Goal: Task Accomplishment & Management: Manage account settings

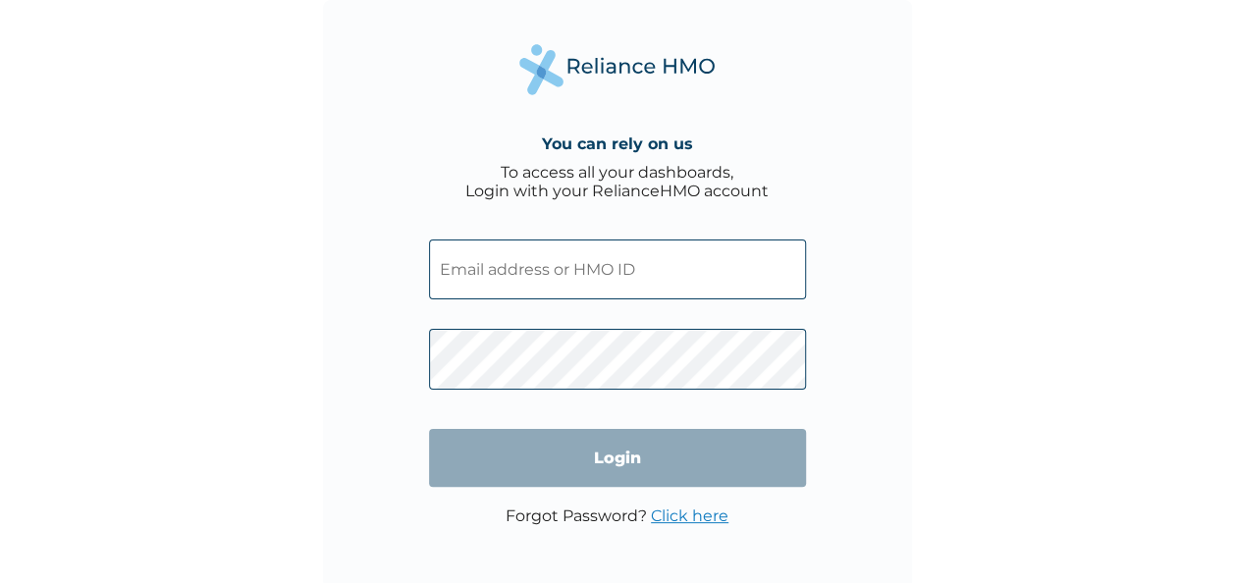
click at [522, 278] on input "text" at bounding box center [617, 270] width 377 height 60
click at [683, 515] on link "Click here" at bounding box center [690, 516] width 78 height 19
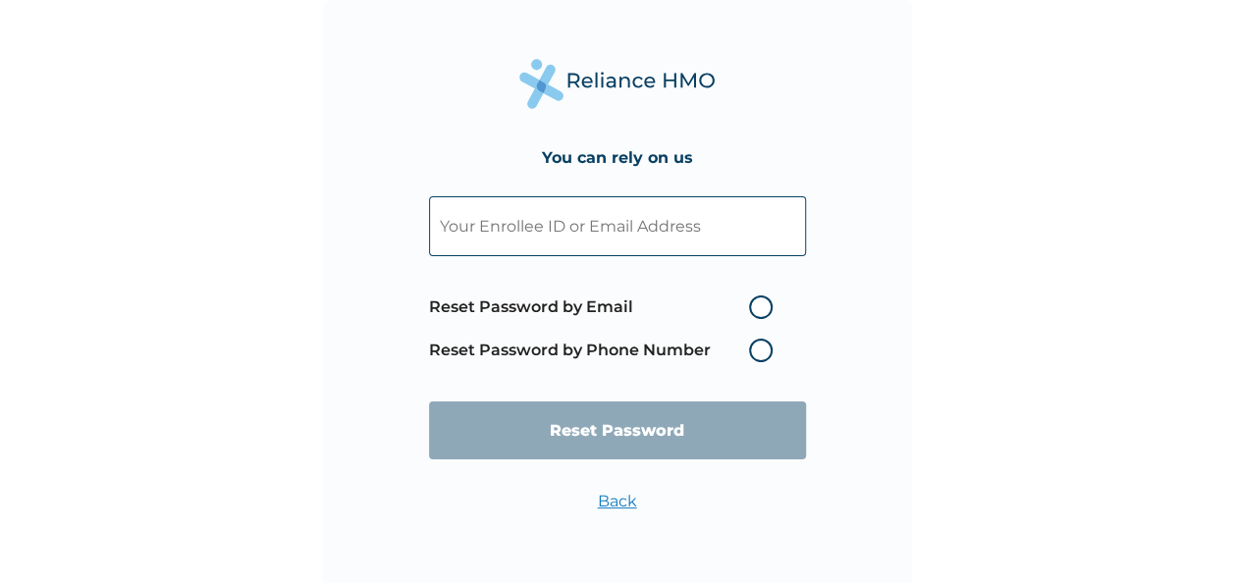
click at [613, 228] on input "text" at bounding box center [617, 226] width 377 height 60
click at [759, 352] on label "Reset Password by Phone Number" at bounding box center [605, 351] width 353 height 24
click at [760, 351] on label "Reset Password by Phone Number" at bounding box center [605, 351] width 353 height 24
click at [616, 222] on input "text" at bounding box center [617, 226] width 377 height 60
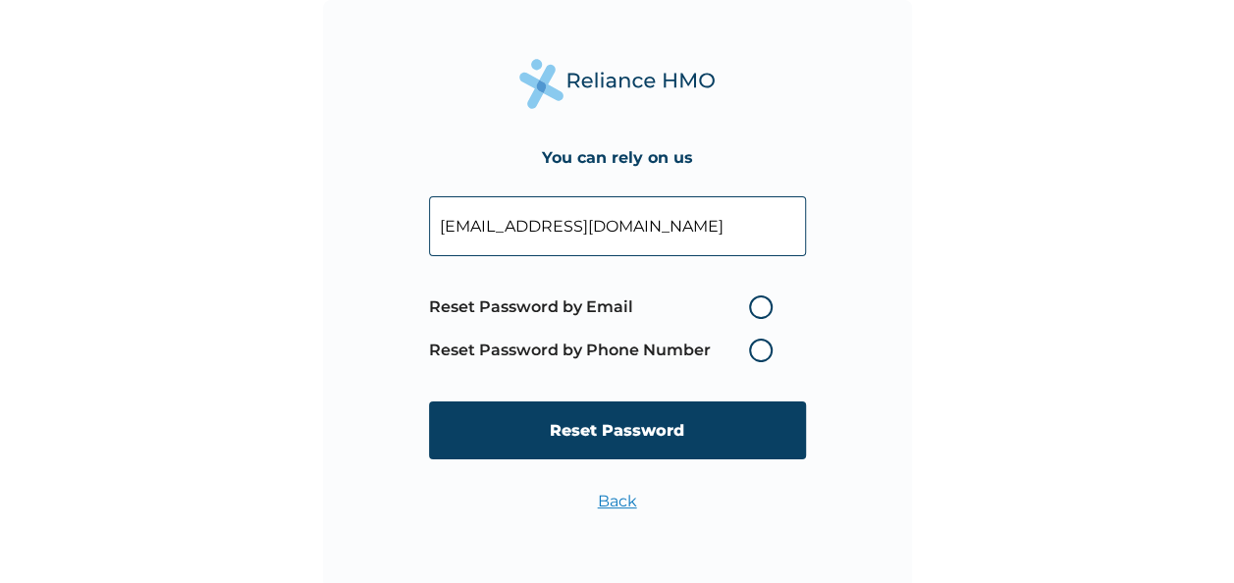
type input "ojeleel@hotmail.com"
click at [760, 306] on label "Reset Password by Email" at bounding box center [605, 307] width 353 height 24
click at [753, 306] on input "Reset Password by Email" at bounding box center [736, 307] width 31 height 31
radio input "true"
click at [756, 349] on label "Reset Password by Phone Number" at bounding box center [605, 351] width 353 height 24
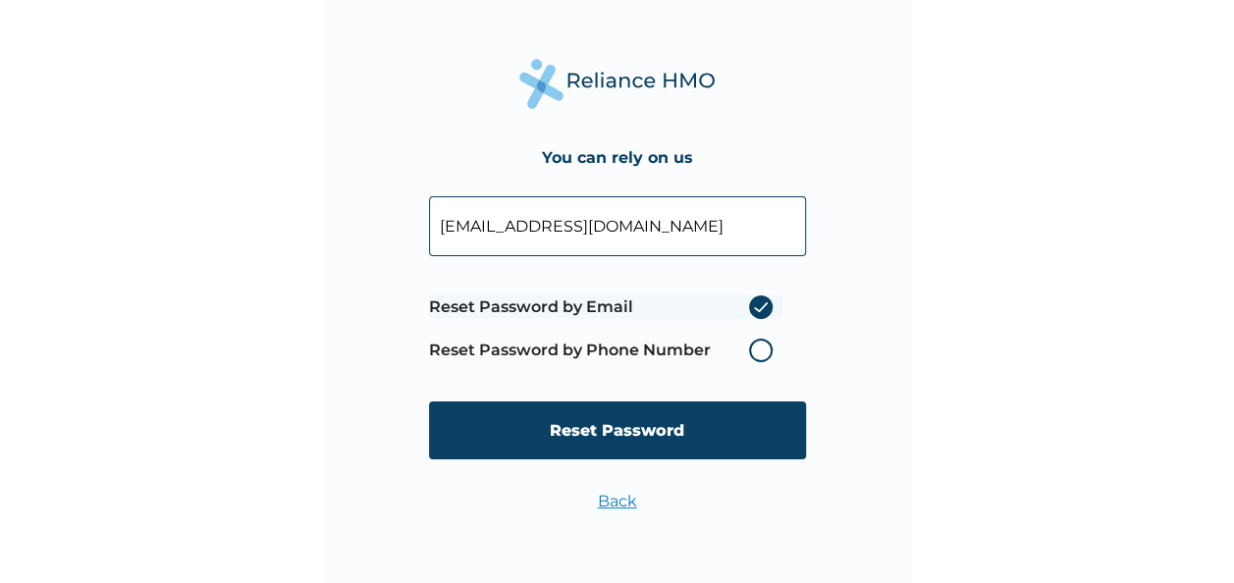
click at [760, 350] on label "Reset Password by Phone Number" at bounding box center [605, 351] width 353 height 24
click at [760, 349] on label "Reset Password by Phone Number" at bounding box center [605, 351] width 353 height 24
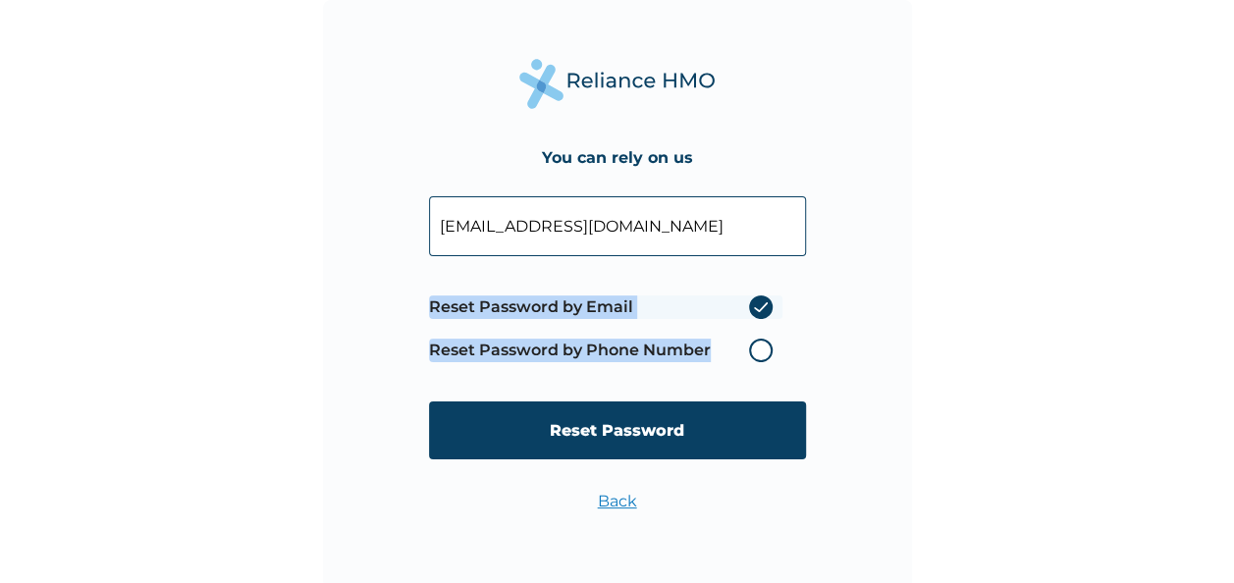
click at [760, 349] on label "Reset Password by Phone Number" at bounding box center [605, 351] width 353 height 24
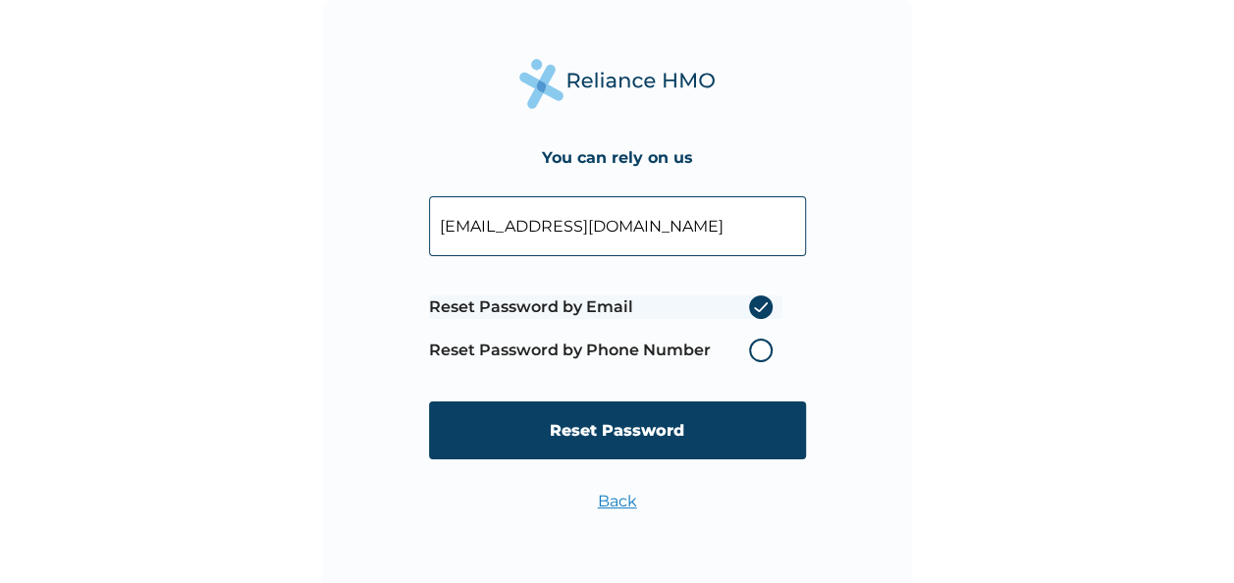
click at [761, 308] on label "Reset Password by Email" at bounding box center [605, 307] width 353 height 24
click at [753, 308] on input "Reset Password by Email" at bounding box center [736, 307] width 31 height 31
click at [761, 308] on label "Reset Password by Email" at bounding box center [605, 307] width 353 height 24
click at [753, 308] on input "Reset Password by Email" at bounding box center [736, 307] width 31 height 31
click at [674, 216] on input "ojeleel@hotmail.com" at bounding box center [617, 226] width 377 height 60
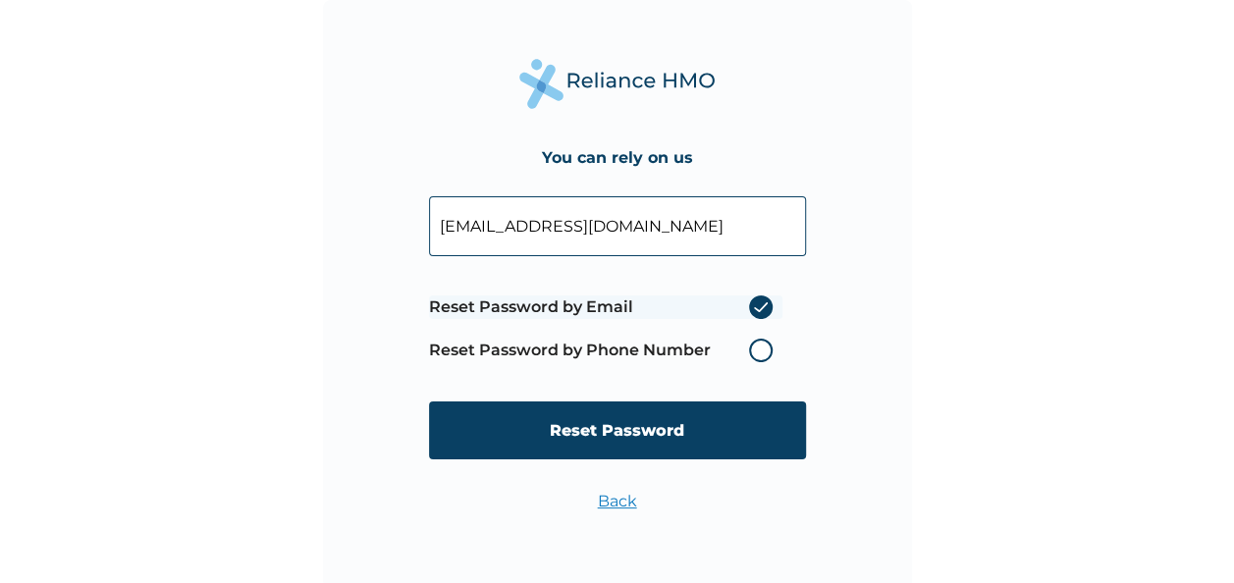
click at [762, 312] on label "Reset Password by Email" at bounding box center [605, 307] width 353 height 24
click at [753, 312] on input "Reset Password by Email" at bounding box center [736, 307] width 31 height 31
click at [762, 312] on label "Reset Password by Email" at bounding box center [605, 307] width 353 height 24
click at [753, 312] on input "Reset Password by Email" at bounding box center [736, 307] width 31 height 31
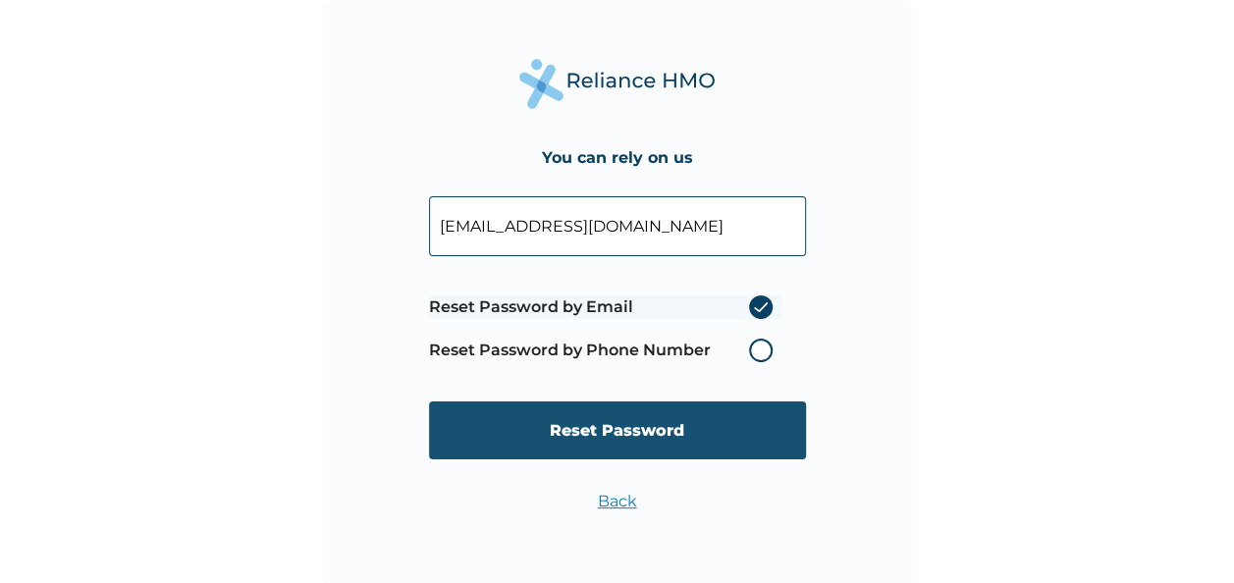
click at [644, 430] on input "Reset Password" at bounding box center [617, 430] width 377 height 58
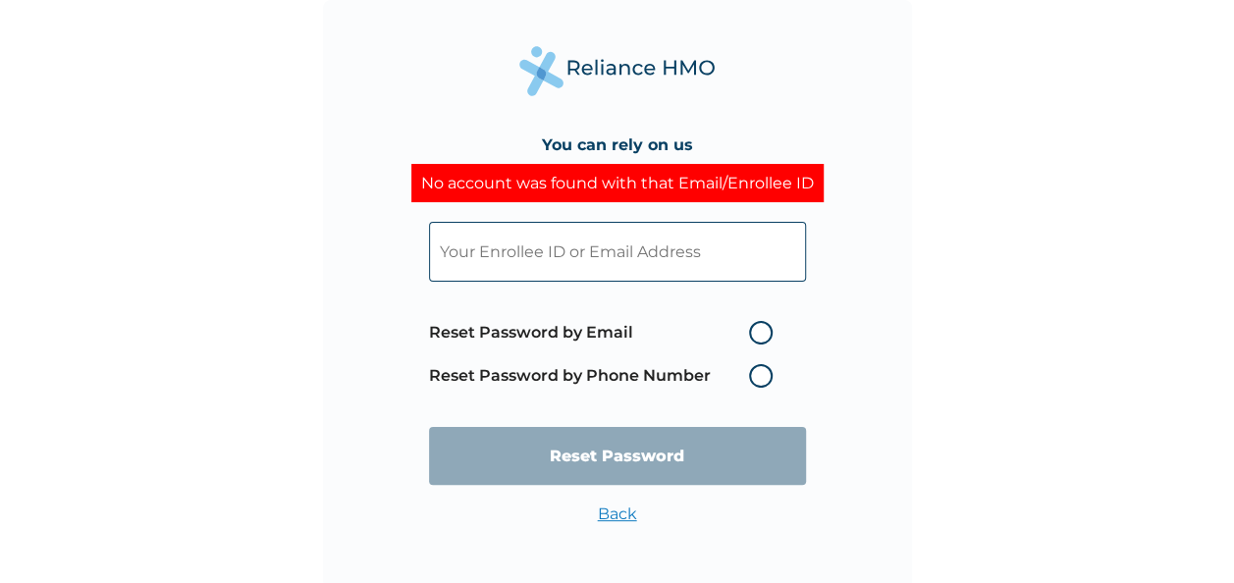
click at [625, 248] on input "text" at bounding box center [617, 252] width 377 height 60
click at [536, 252] on input "text" at bounding box center [617, 252] width 377 height 60
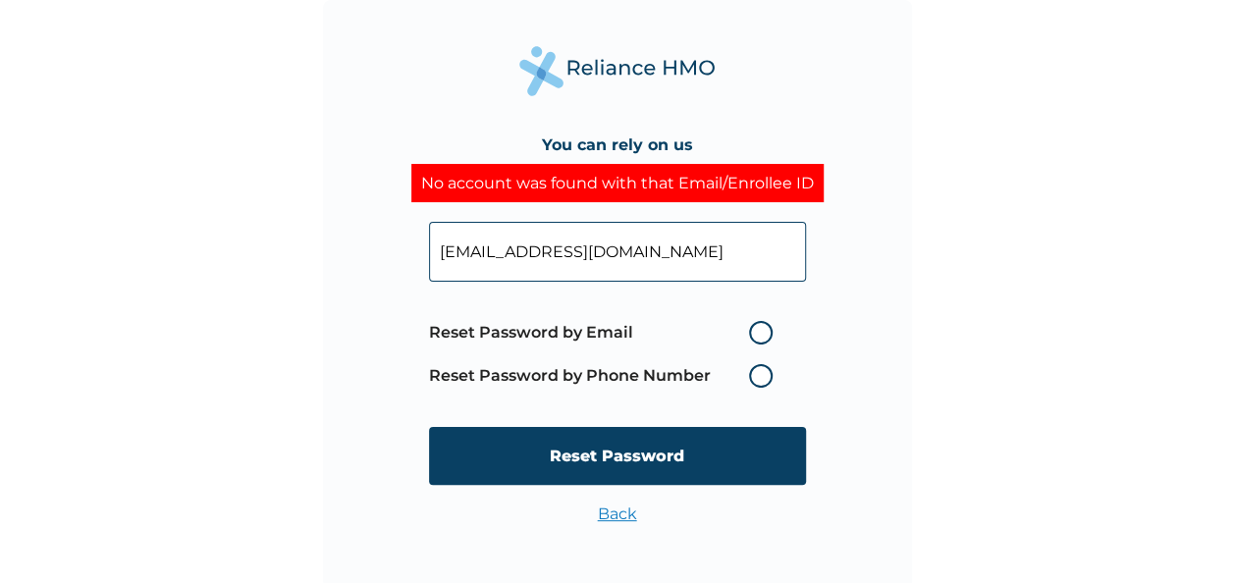
type input "jogunbunmi@bayebusinesssolutions.com"
click at [757, 332] on label "Reset Password by Email" at bounding box center [605, 333] width 353 height 24
click at [753, 332] on input "Reset Password by Email" at bounding box center [736, 332] width 31 height 31
radio input "true"
drag, startPoint x: 775, startPoint y: 251, endPoint x: 434, endPoint y: 244, distance: 341.7
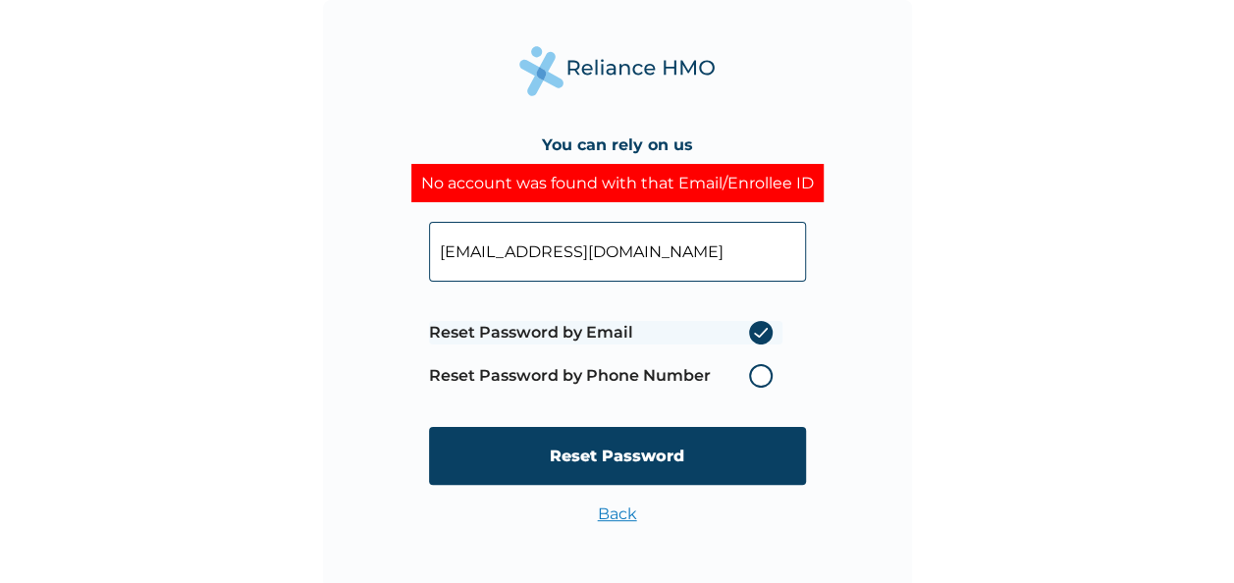
click at [434, 244] on input "jogunbunmi@bayebusinesssolutions.com" at bounding box center [617, 252] width 377 height 60
click at [615, 516] on link "Back" at bounding box center [617, 514] width 39 height 19
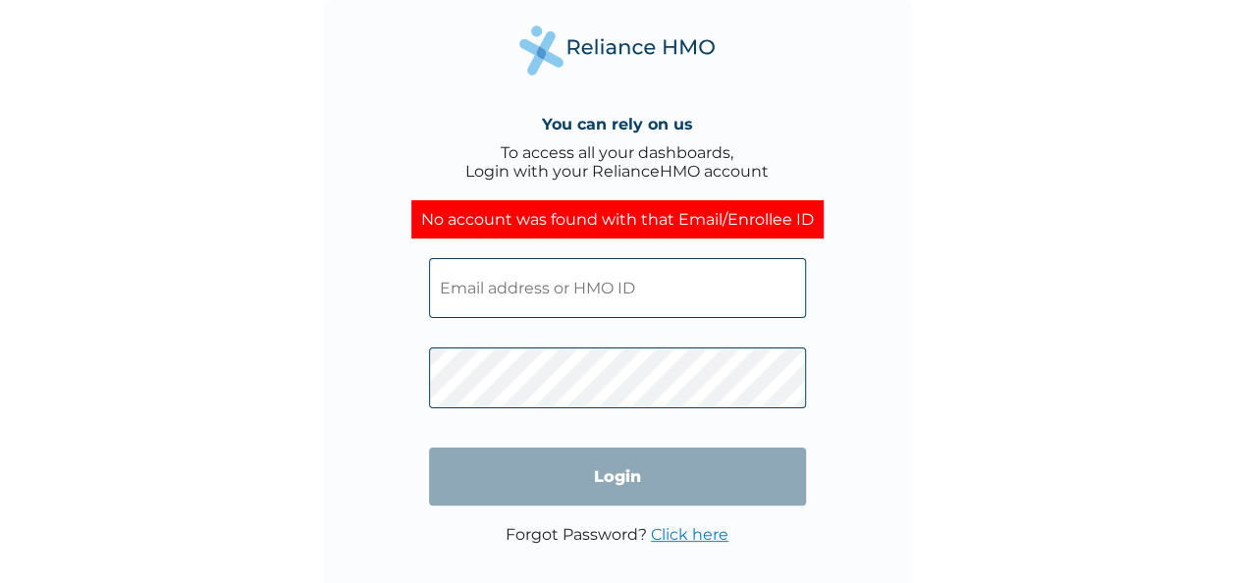
click at [582, 285] on input "text" at bounding box center [617, 288] width 377 height 60
paste input "jogunbunmi@bayebusinesssolutions.com"
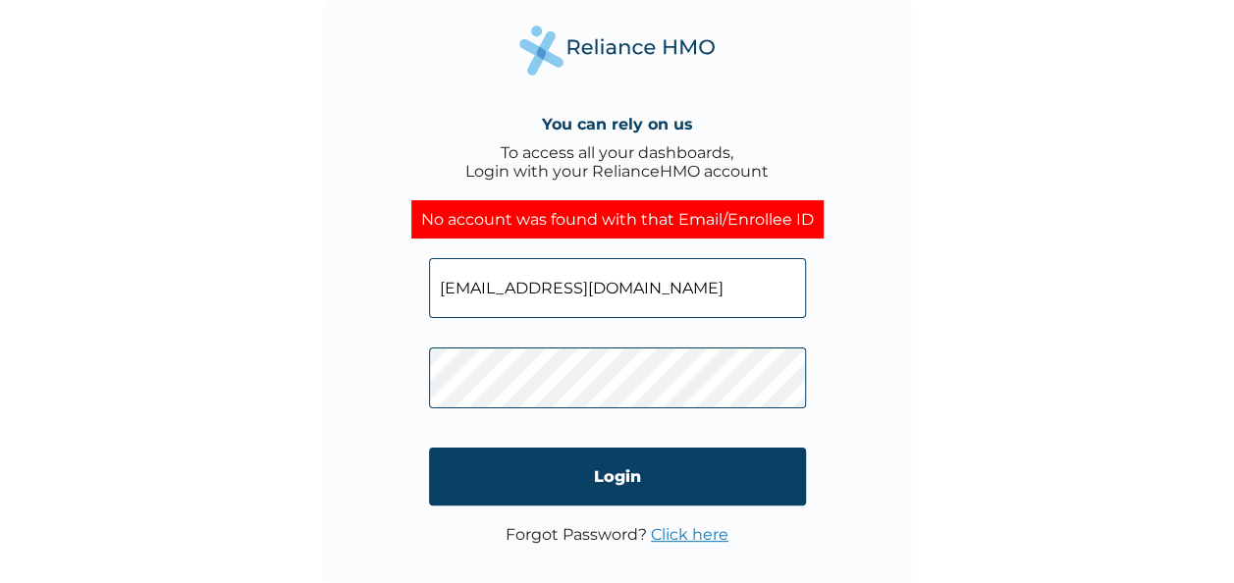
type input "jogunbunmi@bayebusinesssolutions.com"
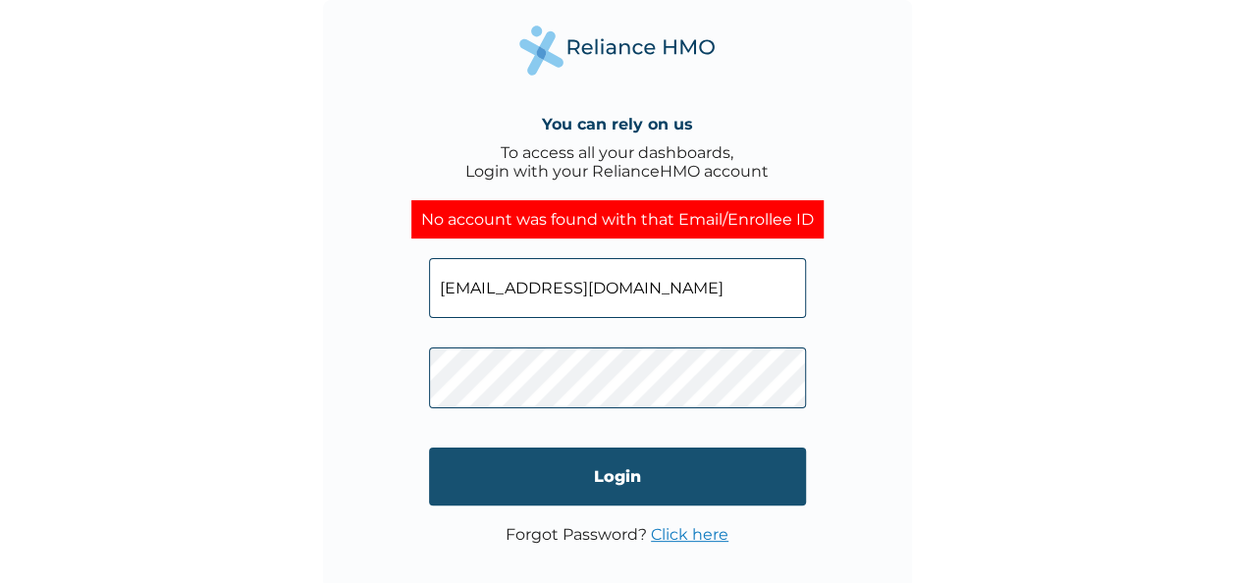
click at [603, 471] on input "Login" at bounding box center [617, 477] width 377 height 58
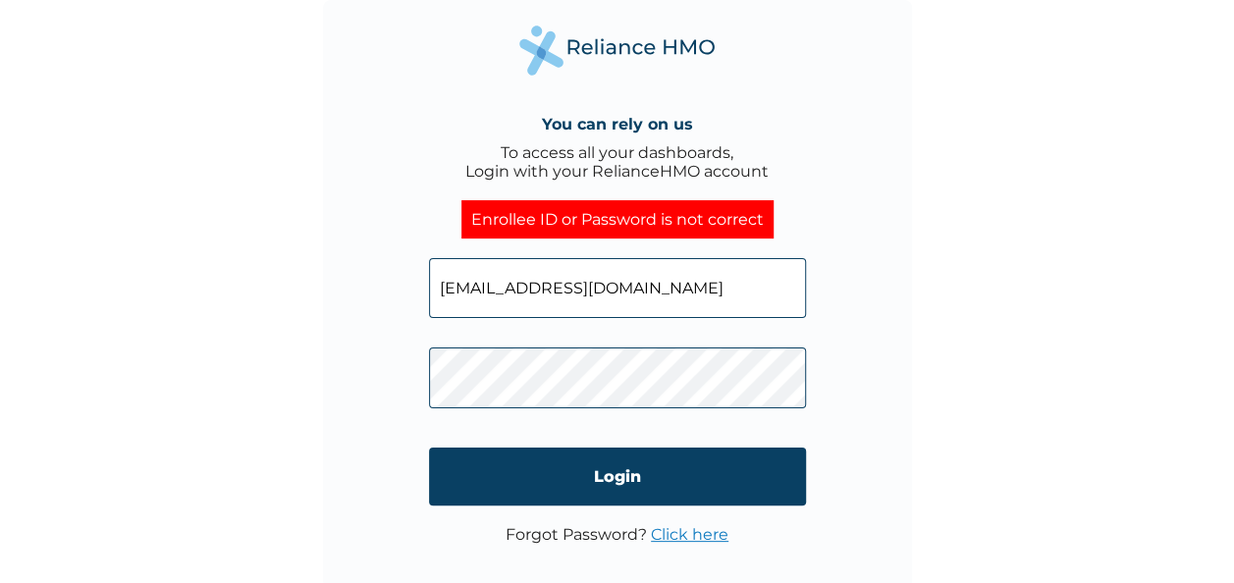
click at [691, 533] on link "Click here" at bounding box center [690, 534] width 78 height 19
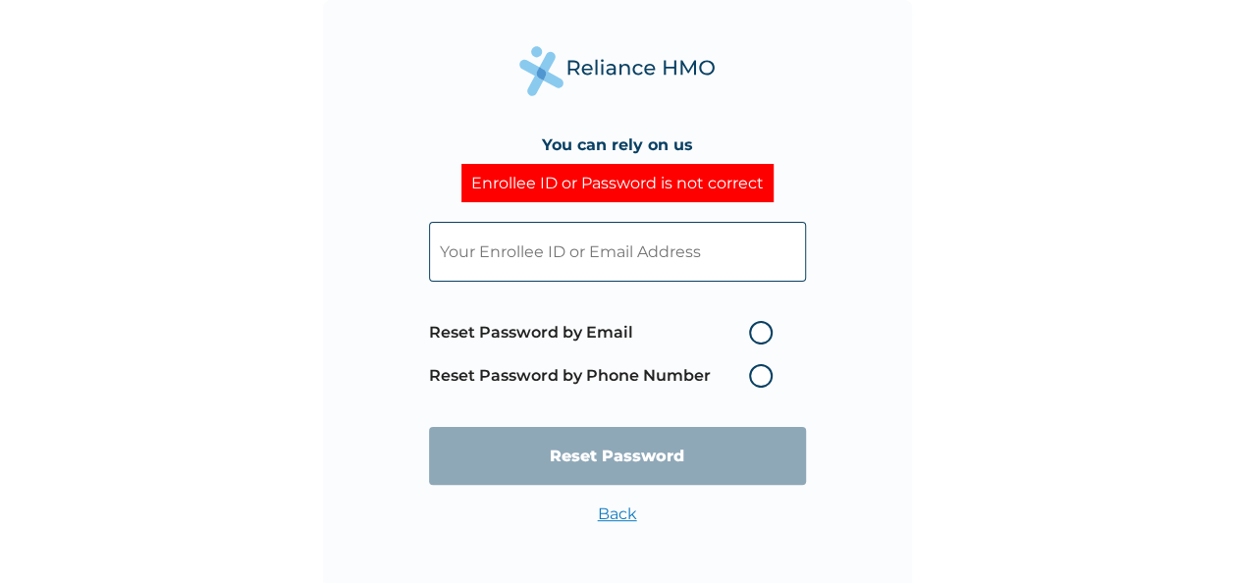
click at [632, 255] on input "text" at bounding box center [617, 252] width 377 height 60
paste input "jogunbunmi@bayebusinesssolutions.com"
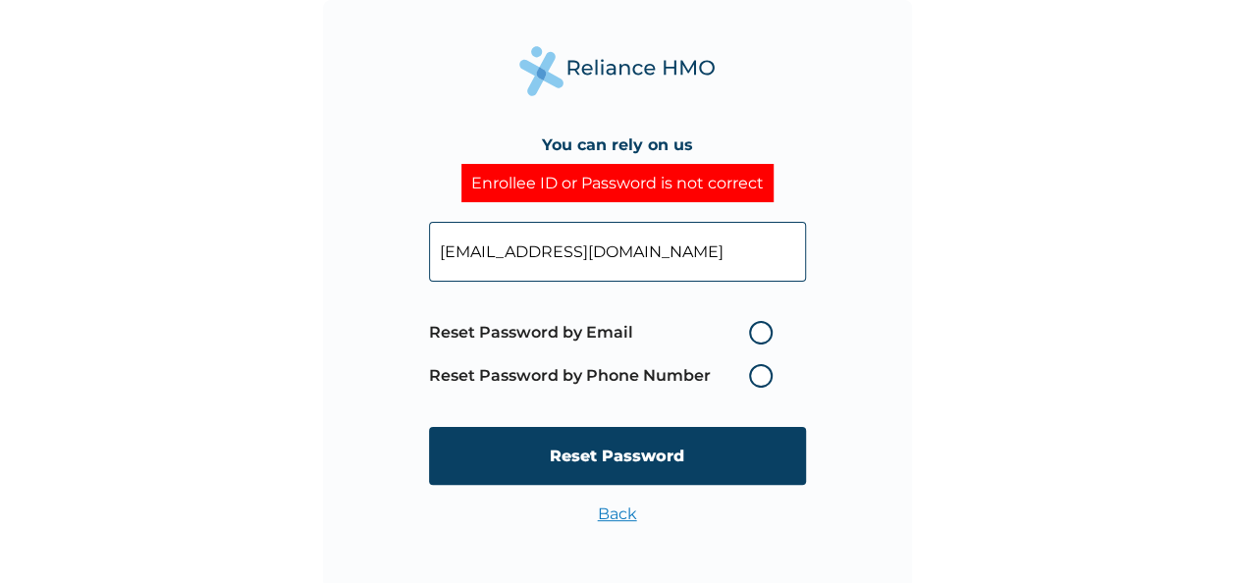
type input "jogunbunmi@bayebusinesssolutions.com"
click at [761, 332] on label "Reset Password by Email" at bounding box center [605, 333] width 353 height 24
click at [753, 332] on input "Reset Password by Email" at bounding box center [736, 332] width 31 height 31
radio input "true"
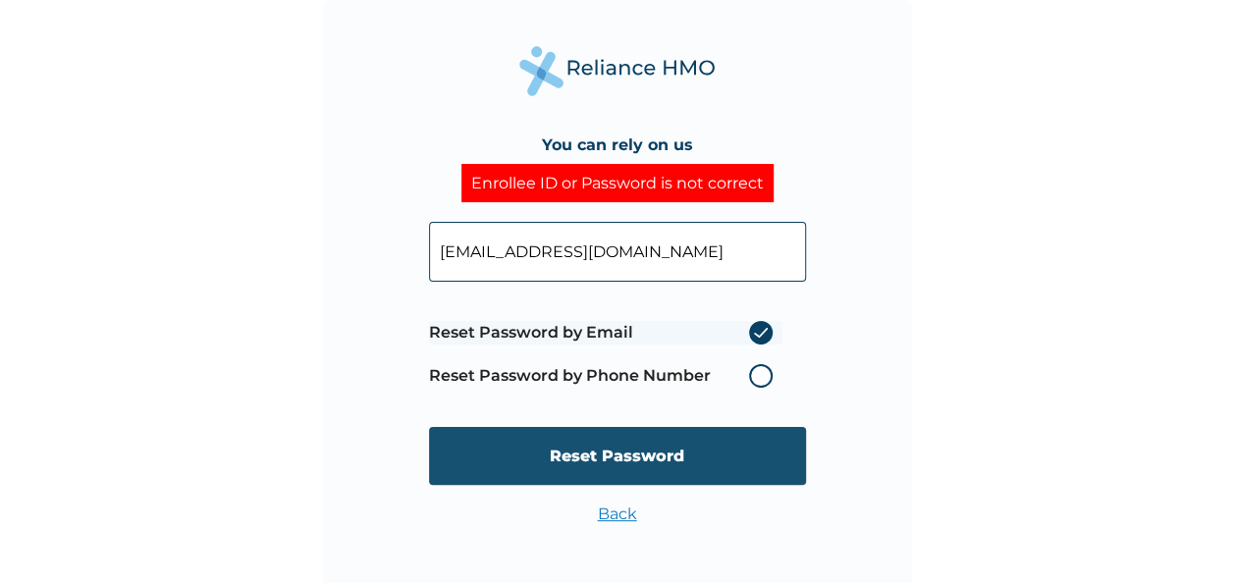
click at [618, 454] on input "Reset Password" at bounding box center [617, 456] width 377 height 58
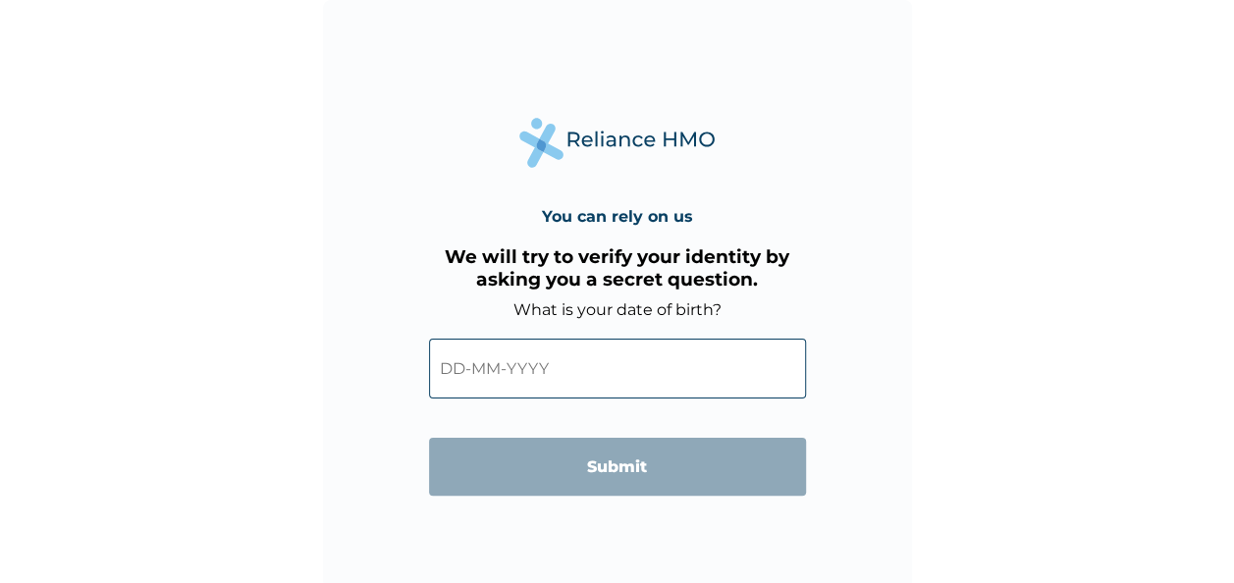
click at [566, 373] on input "text" at bounding box center [617, 369] width 377 height 60
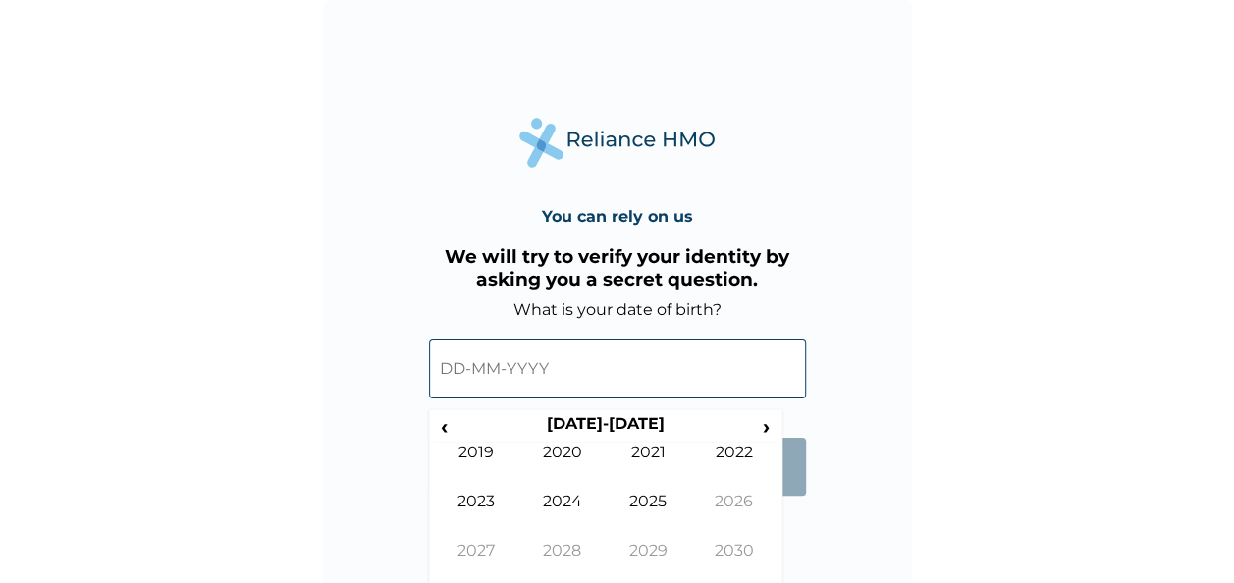
click at [563, 364] on input "text" at bounding box center [617, 369] width 377 height 60
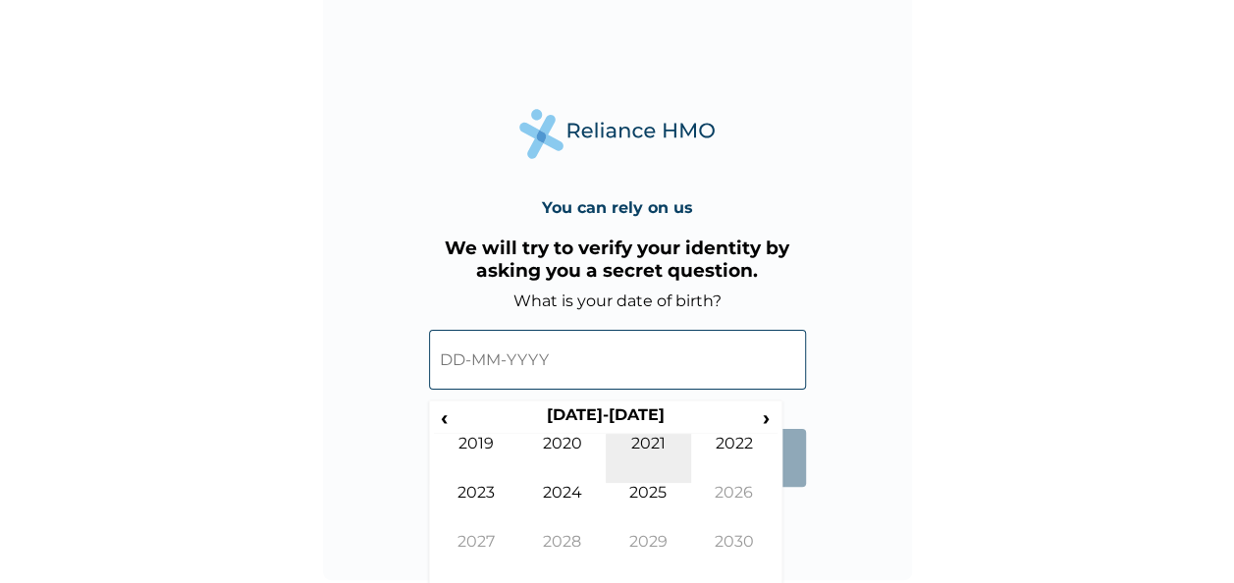
scroll to position [11, 0]
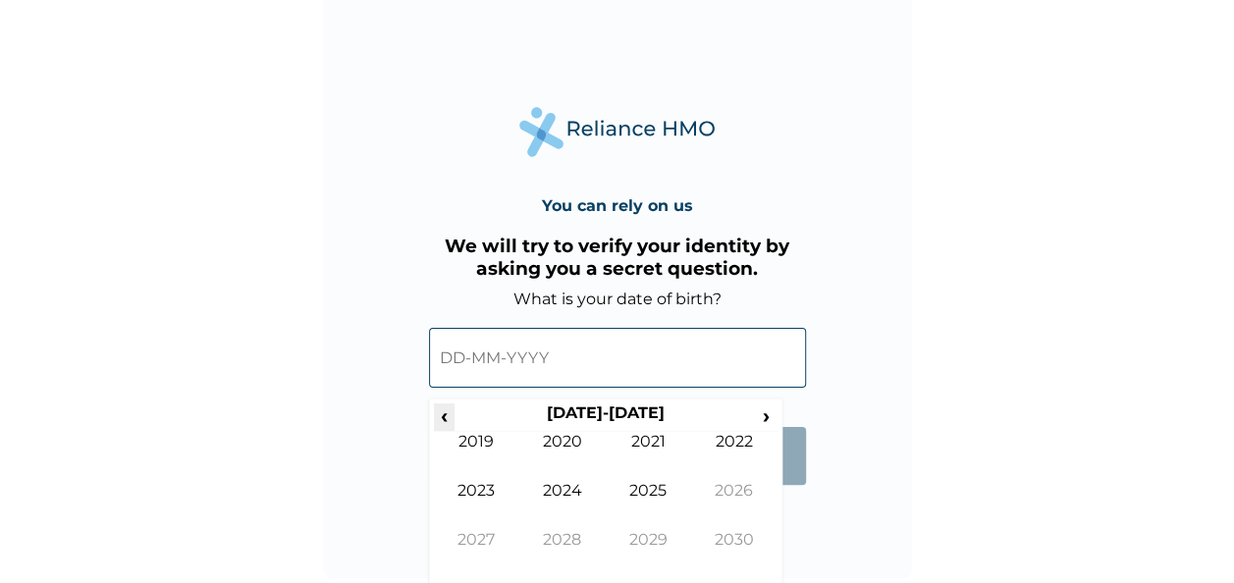
click at [443, 412] on span "‹" at bounding box center [444, 415] width 21 height 25
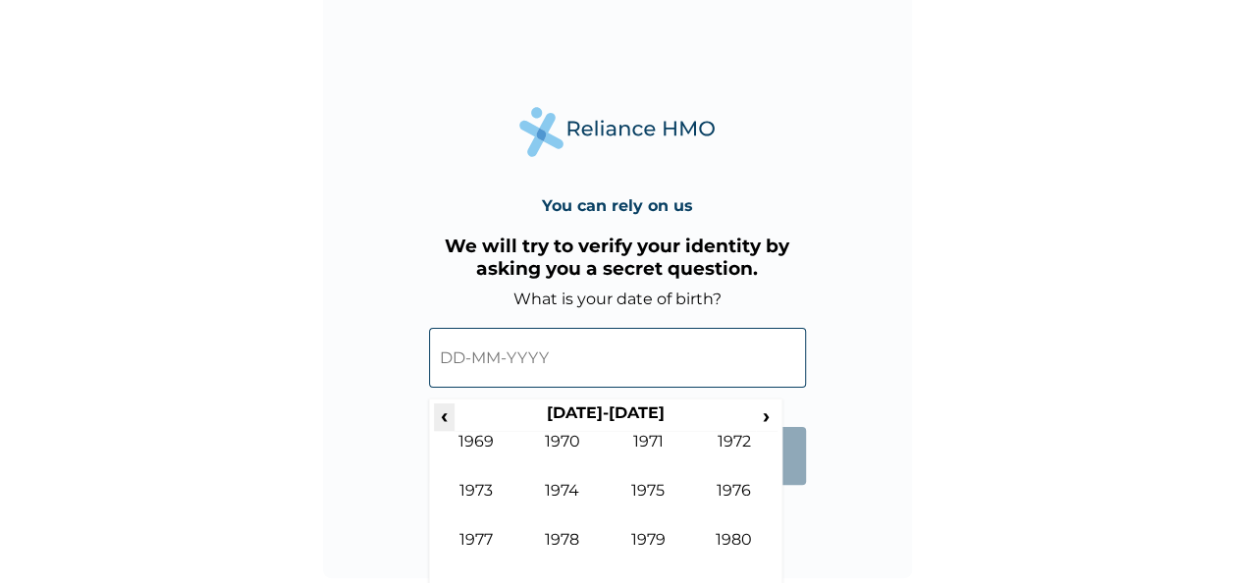
click at [443, 412] on span "‹" at bounding box center [444, 415] width 21 height 25
click at [768, 419] on span "›" at bounding box center [767, 415] width 22 height 25
click at [733, 451] on td "1972" at bounding box center [734, 456] width 86 height 49
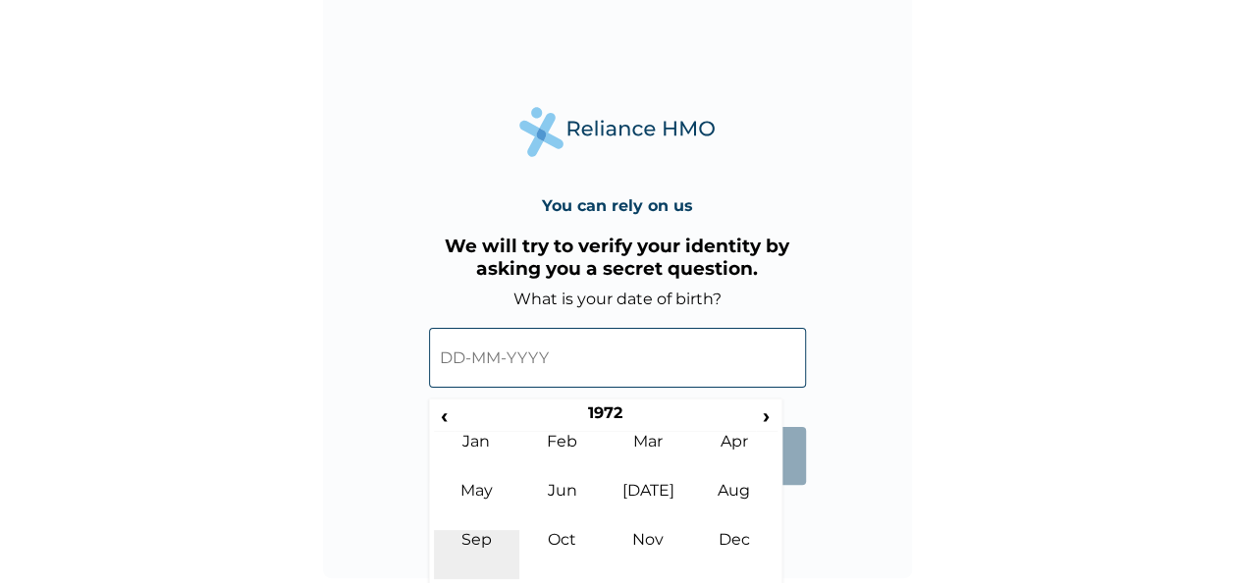
click at [481, 536] on td "Sep" at bounding box center [477, 554] width 86 height 49
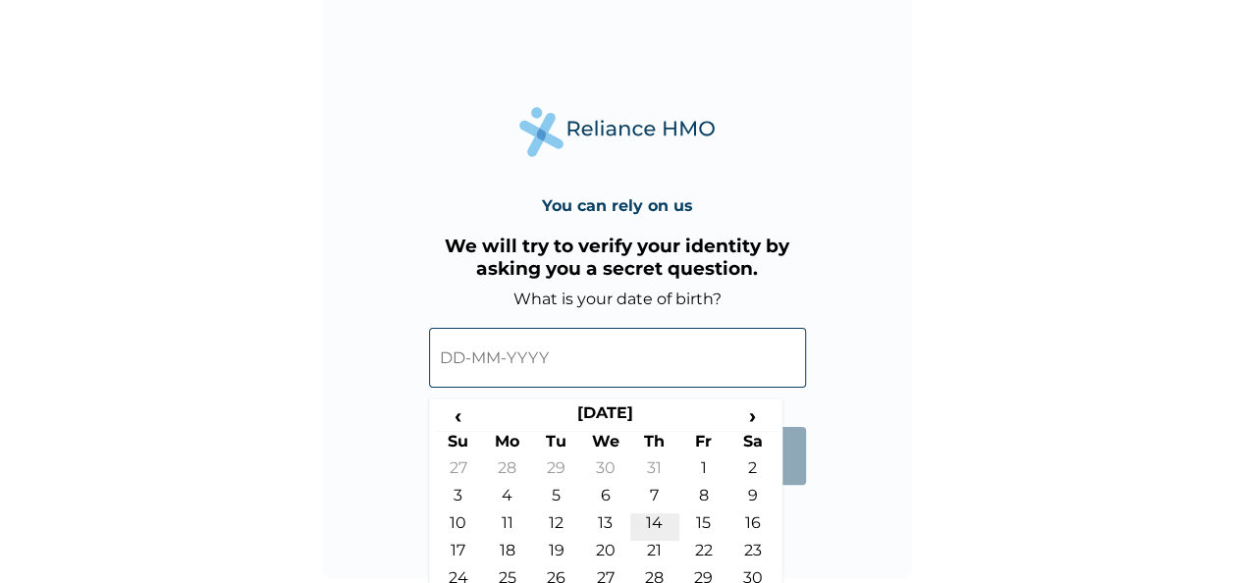
click at [648, 523] on td "14" at bounding box center [654, 526] width 49 height 27
type input "14-09-1972"
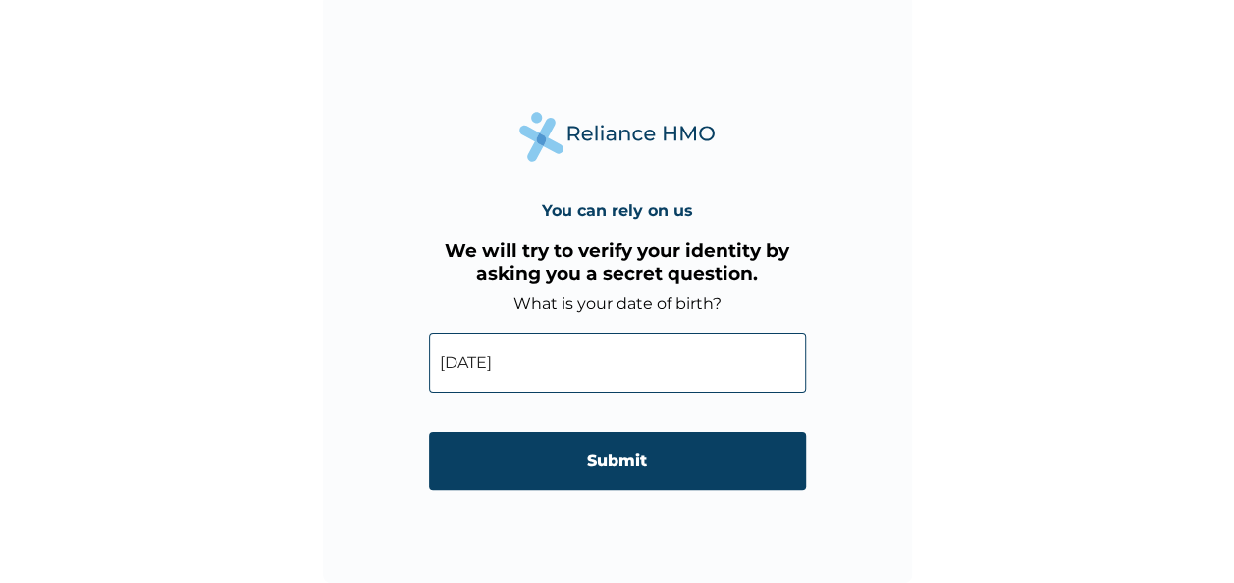
scroll to position [6, 0]
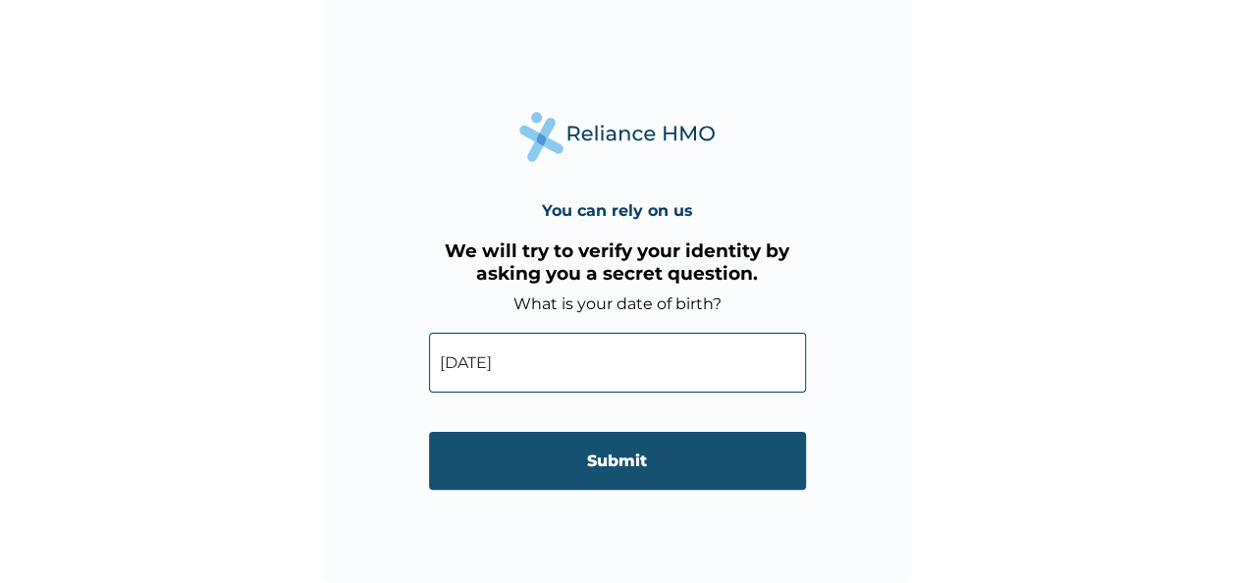
click at [611, 461] on input "Submit" at bounding box center [617, 461] width 377 height 58
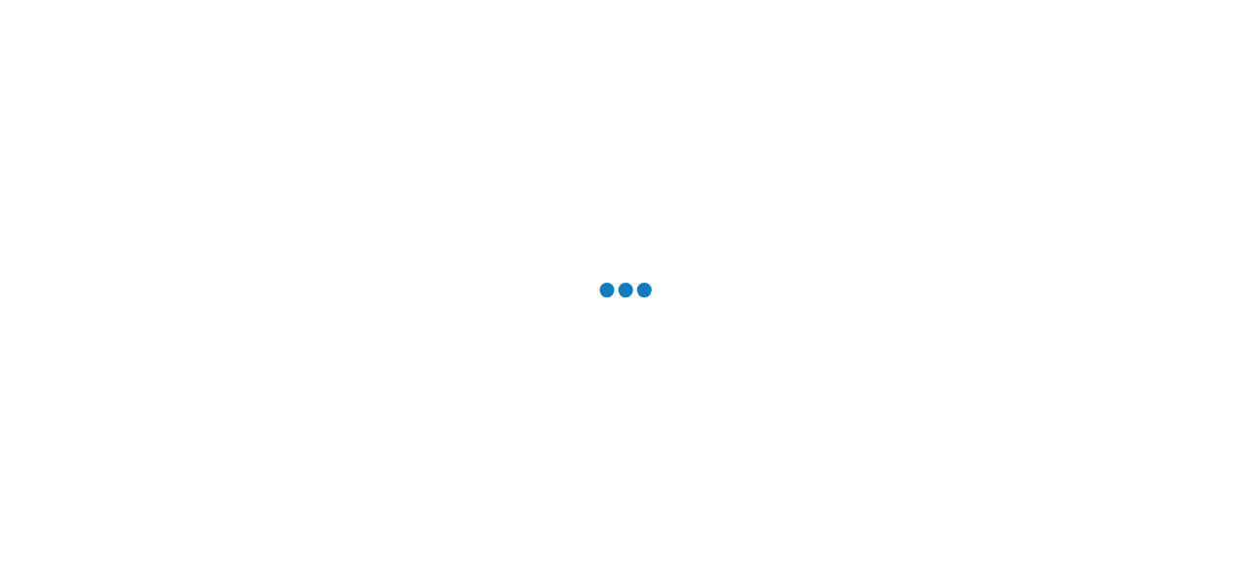
scroll to position [0, 0]
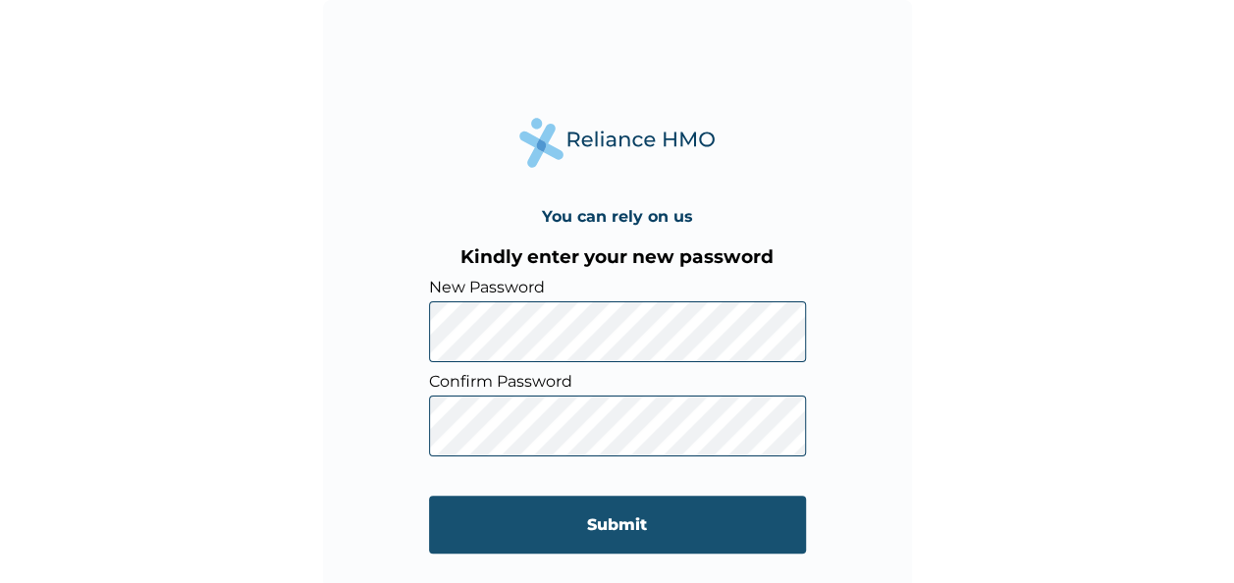
click at [611, 522] on input "Submit" at bounding box center [617, 525] width 377 height 58
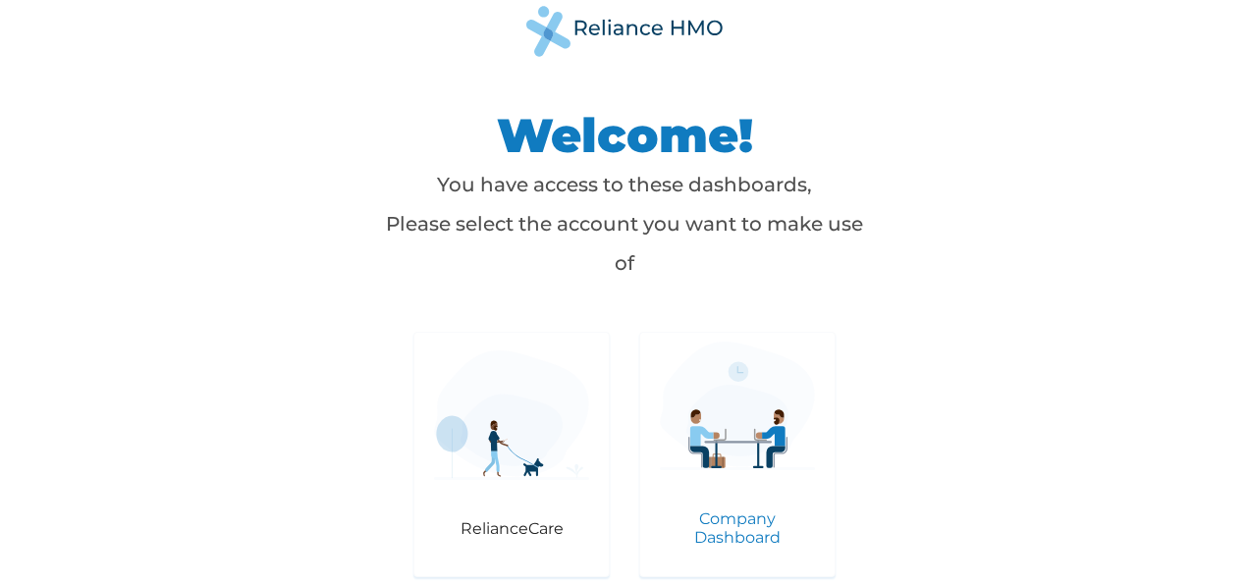
click at [735, 450] on img at bounding box center [737, 406] width 155 height 129
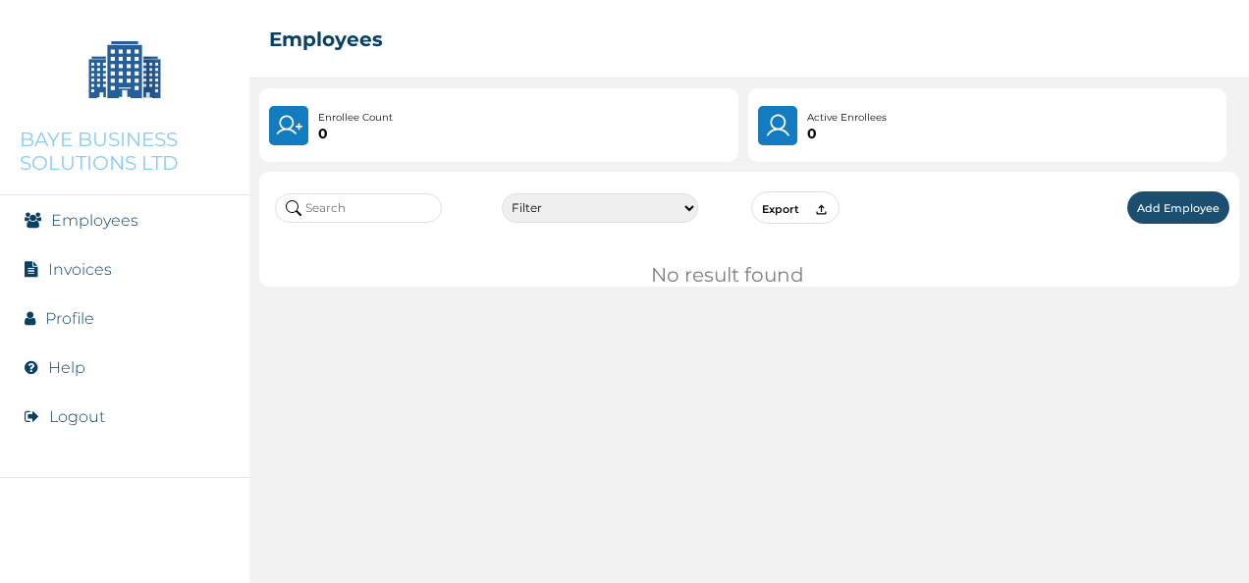
click at [97, 219] on link "Employees" at bounding box center [94, 220] width 87 height 19
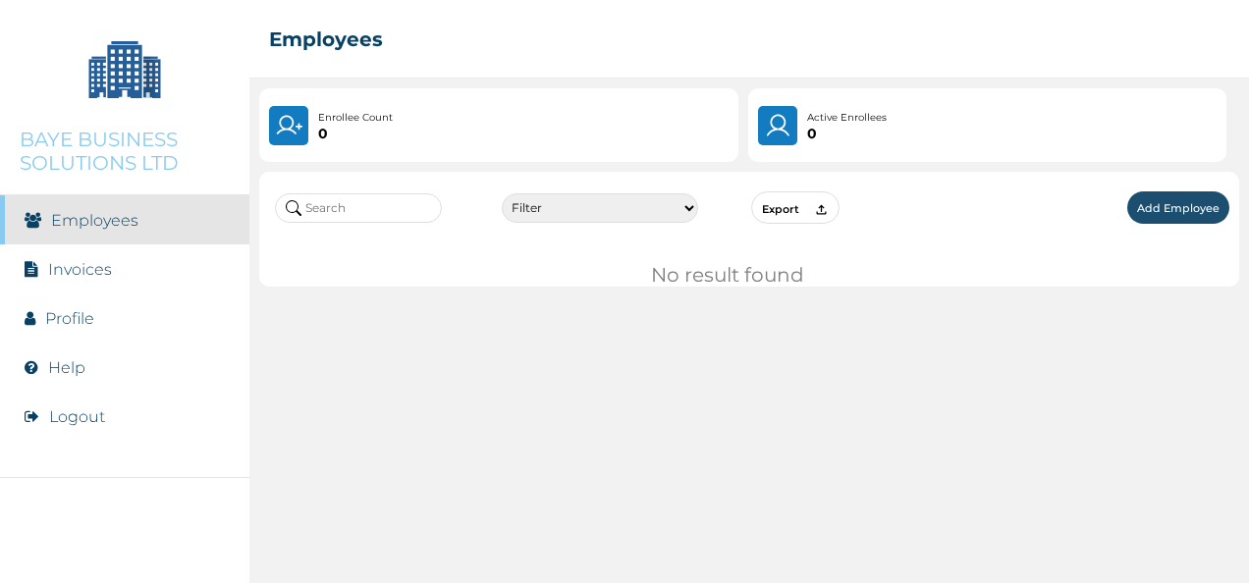
click at [75, 316] on link "Profile" at bounding box center [69, 318] width 49 height 19
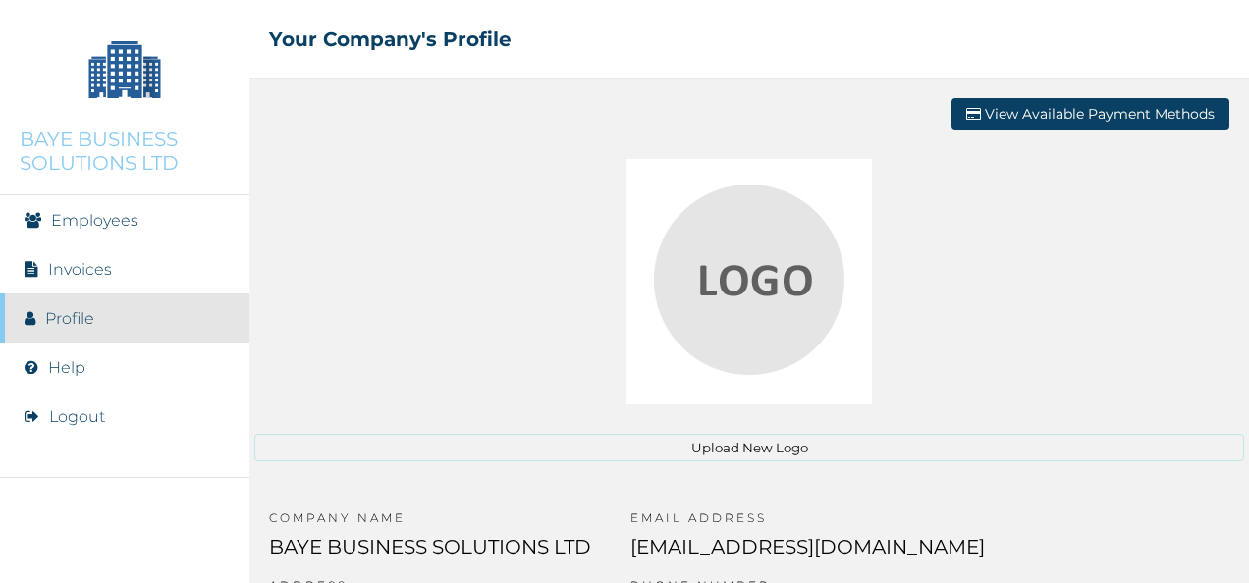
click at [100, 219] on link "Employees" at bounding box center [94, 220] width 87 height 19
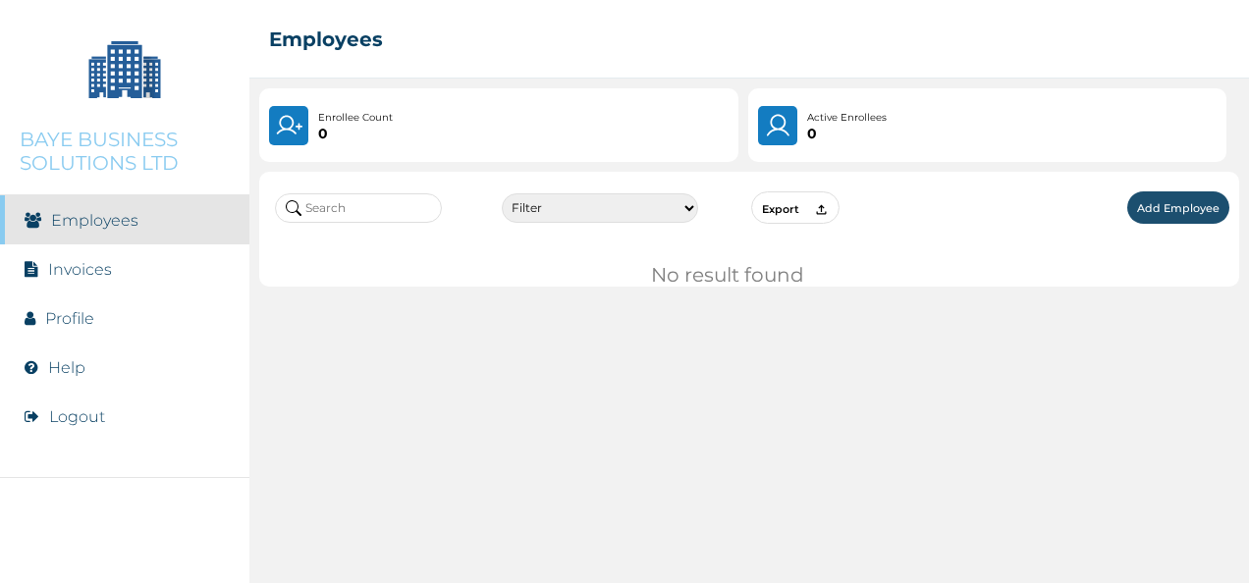
click at [1155, 210] on button "Add Employee" at bounding box center [1178, 207] width 102 height 32
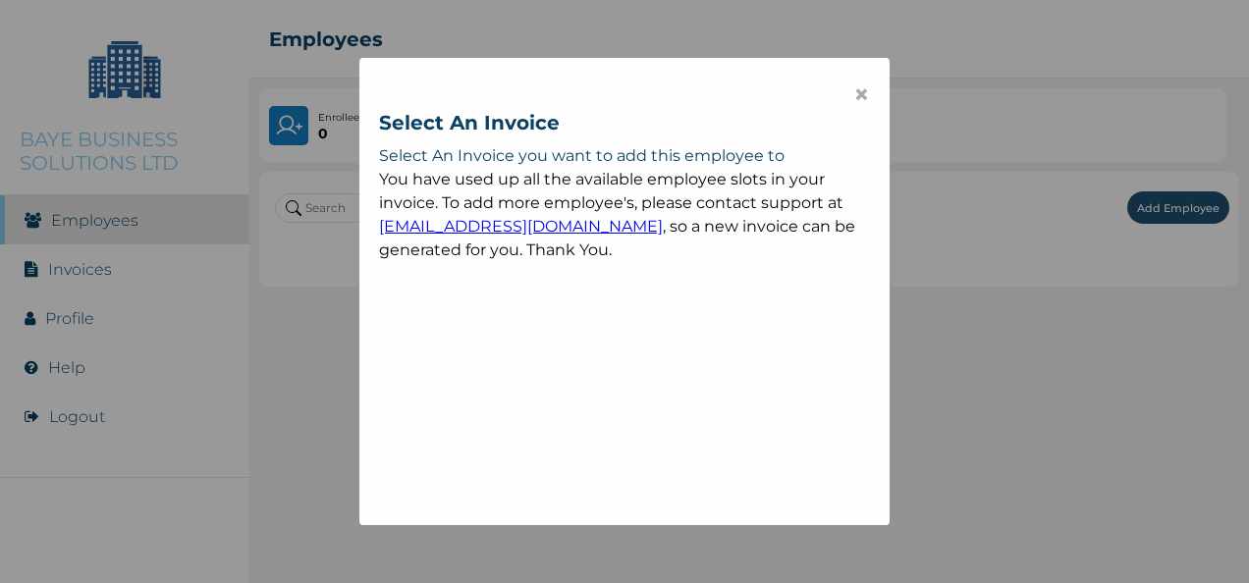
click at [853, 93] on span "×" at bounding box center [861, 94] width 17 height 33
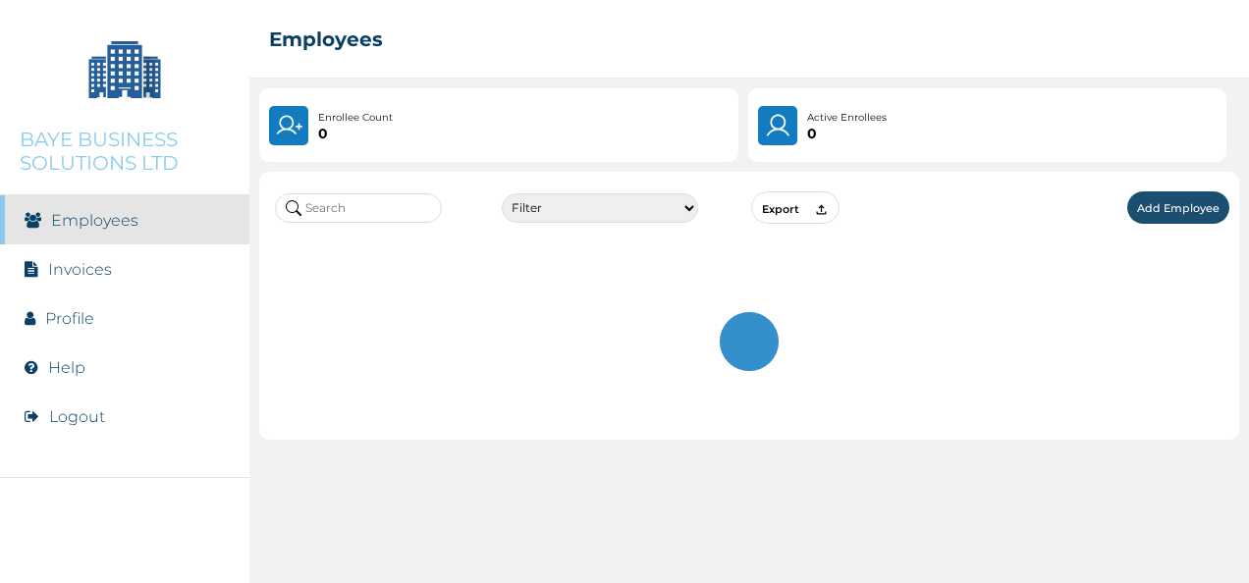
click at [91, 271] on link "Invoices" at bounding box center [80, 269] width 64 height 19
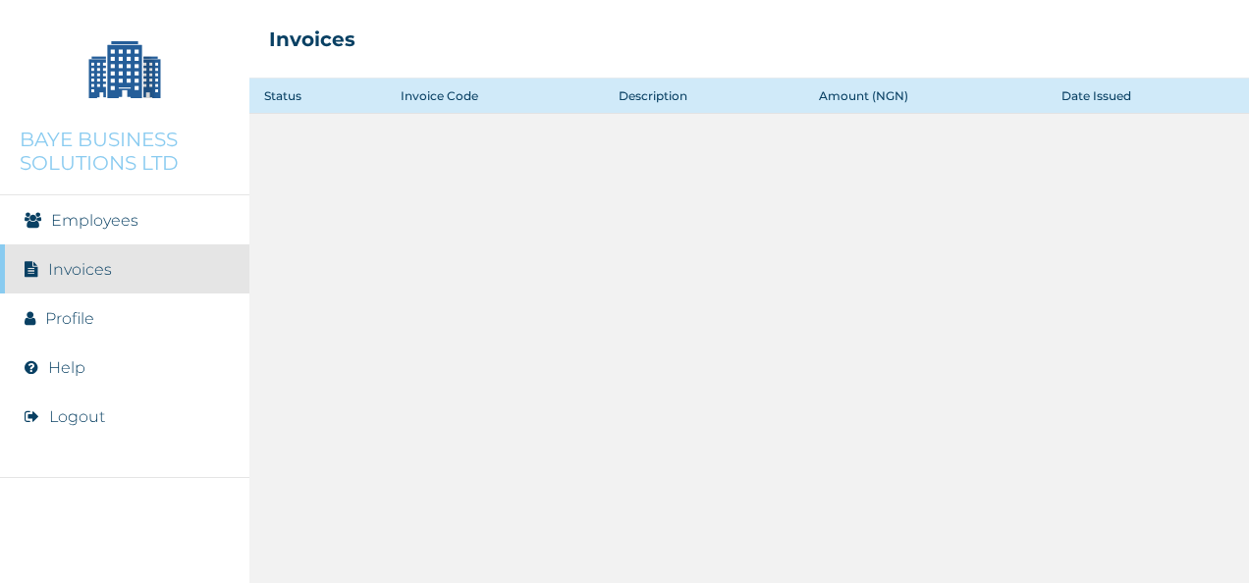
click at [69, 319] on link "Profile" at bounding box center [69, 318] width 49 height 19
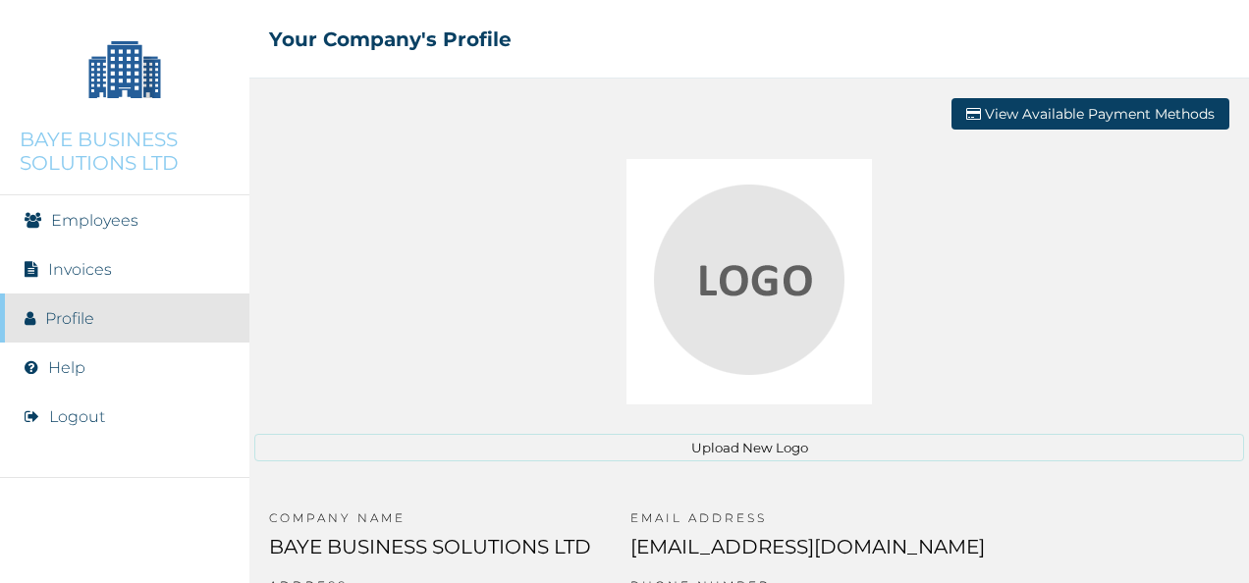
click at [1072, 112] on button "View Available Payment Methods" at bounding box center [1090, 113] width 278 height 31
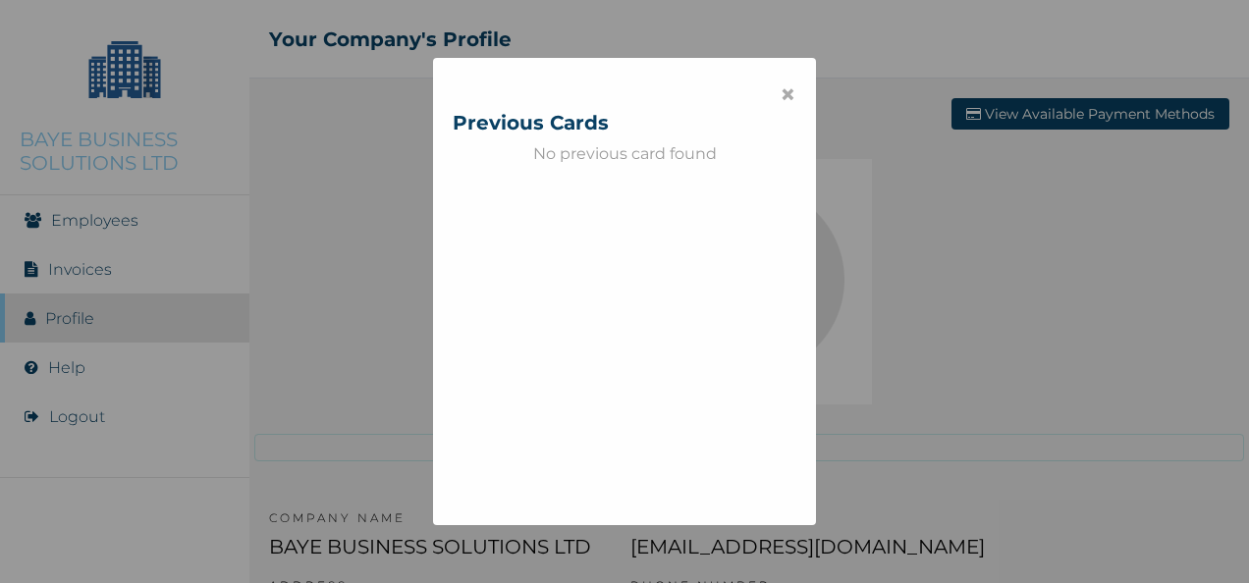
click at [779, 96] on span "×" at bounding box center [787, 94] width 17 height 33
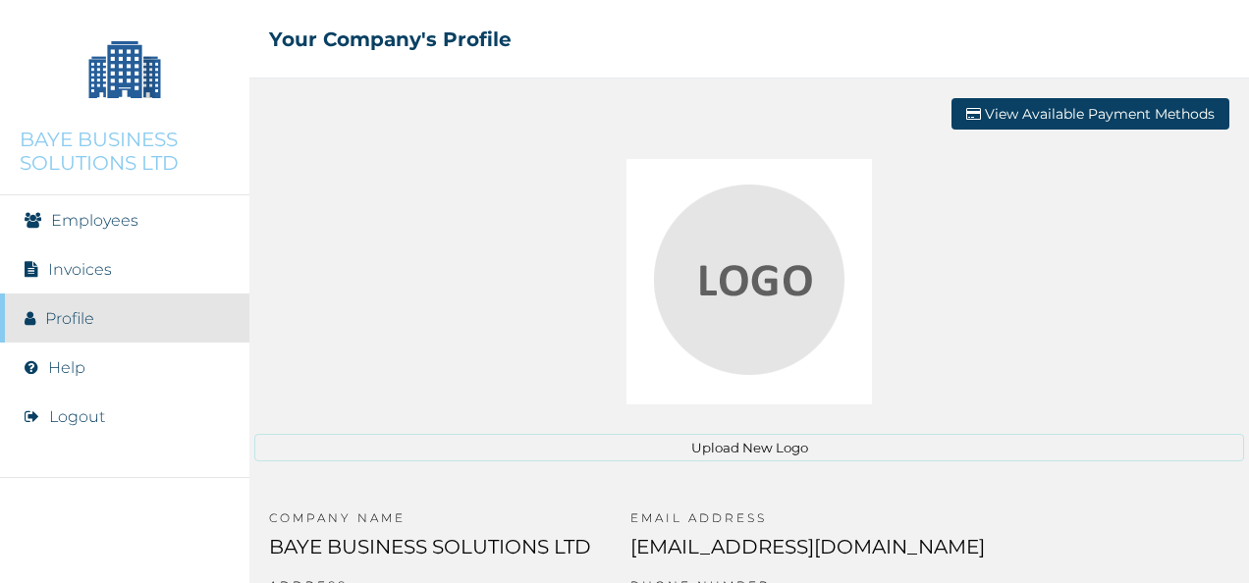
click at [80, 266] on link "Invoices" at bounding box center [80, 269] width 64 height 19
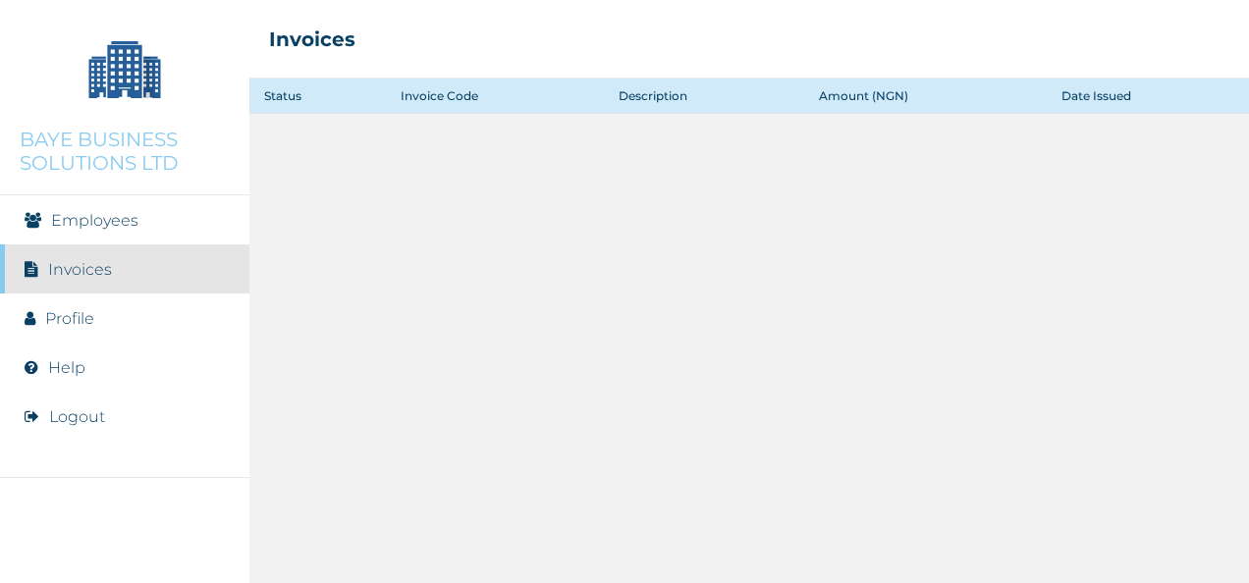
click at [119, 220] on link "Employees" at bounding box center [94, 220] width 87 height 19
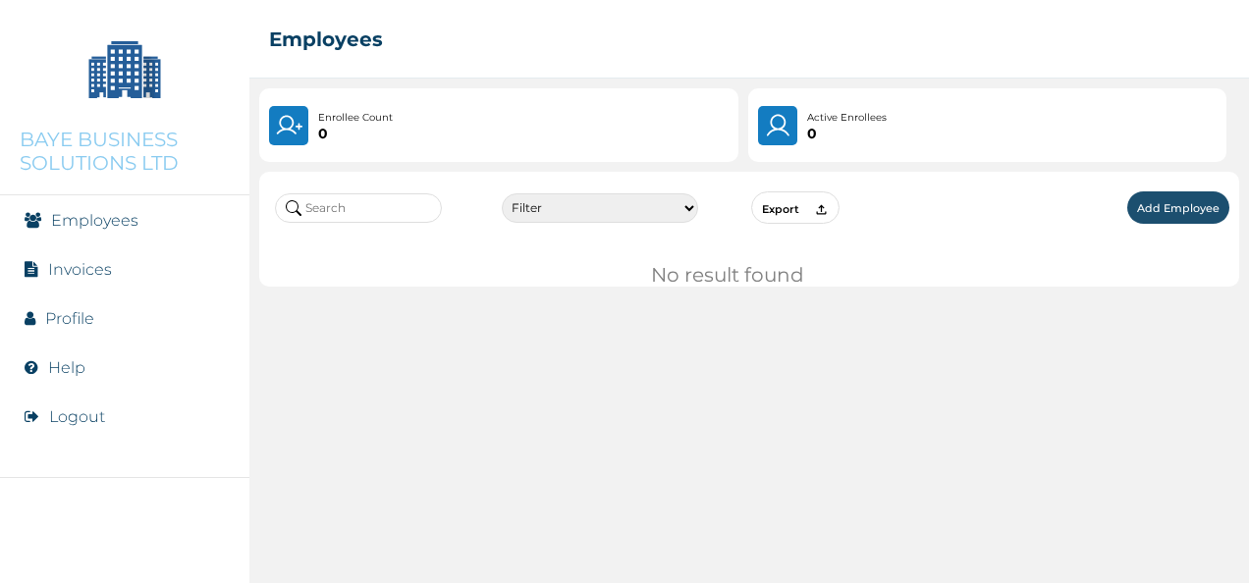
click at [142, 73] on img at bounding box center [125, 69] width 98 height 98
click at [85, 419] on button "Logout" at bounding box center [77, 416] width 56 height 19
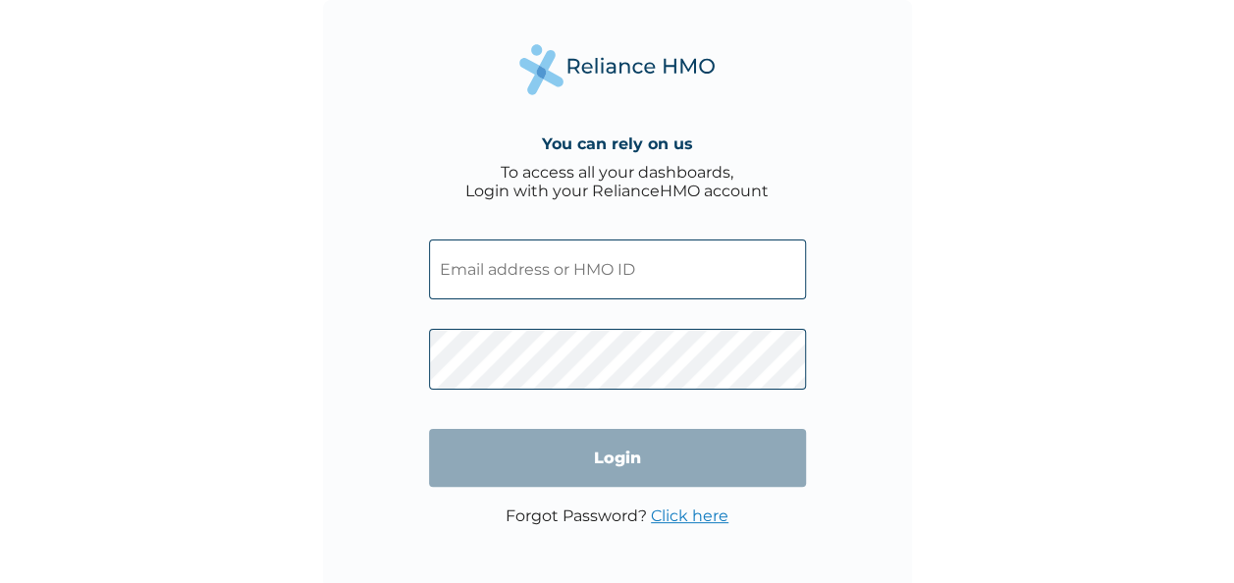
click at [513, 271] on input "text" at bounding box center [617, 270] width 377 height 60
paste input "jogunbunmi@bayebusinesssolutions.com"
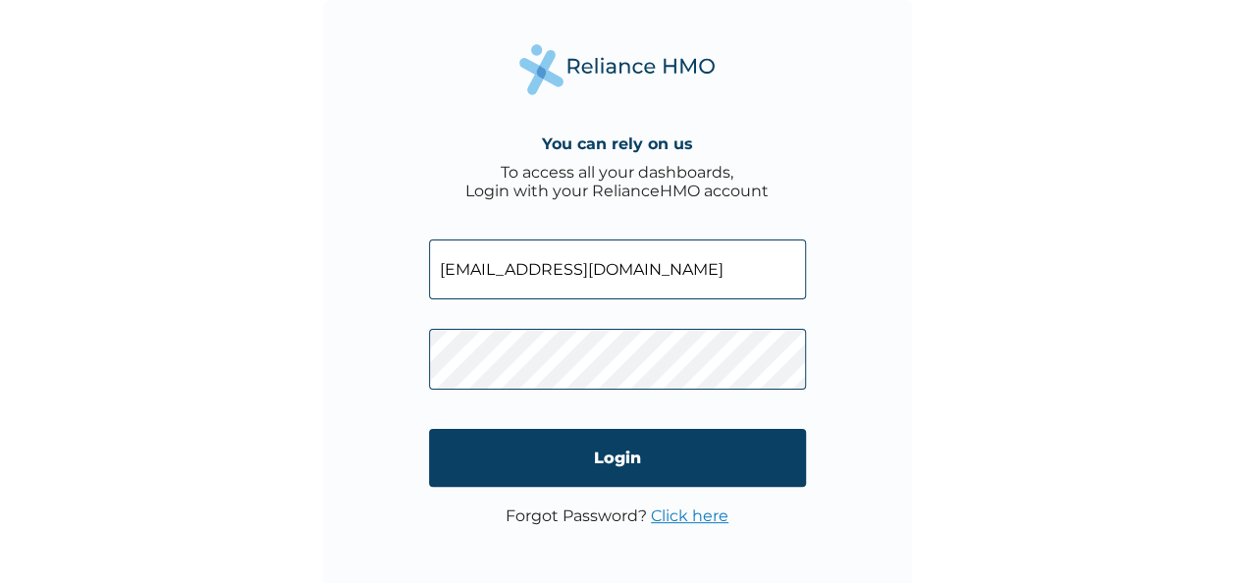
type input "jogunbunmi@bayebusinesssolutions.com"
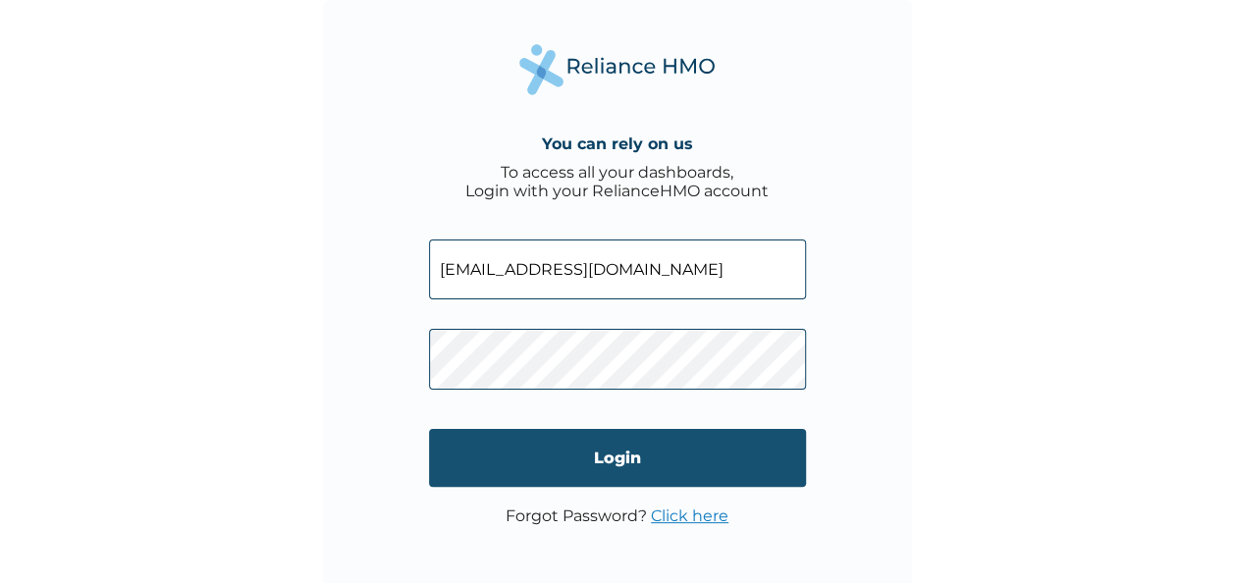
click at [612, 455] on input "Login" at bounding box center [617, 458] width 377 height 58
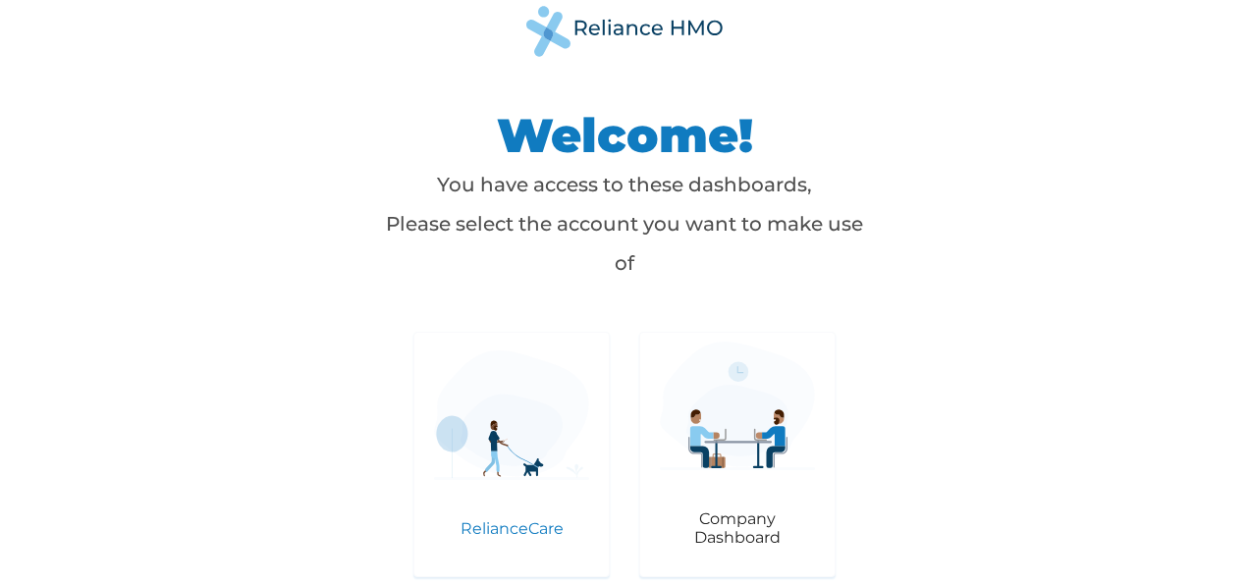
click at [507, 522] on p "RelianceCare" at bounding box center [511, 528] width 155 height 19
